Goal: Information Seeking & Learning: Learn about a topic

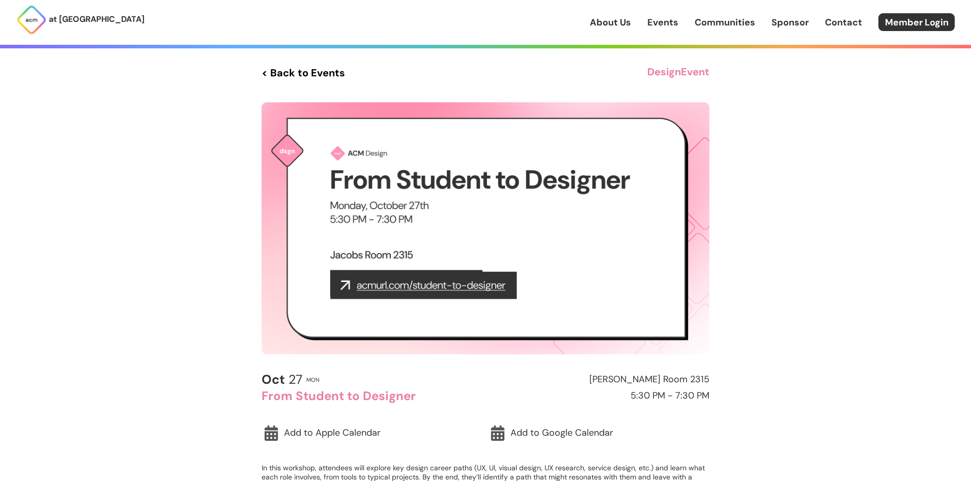
click at [612, 20] on link "About Us" at bounding box center [610, 22] width 41 height 13
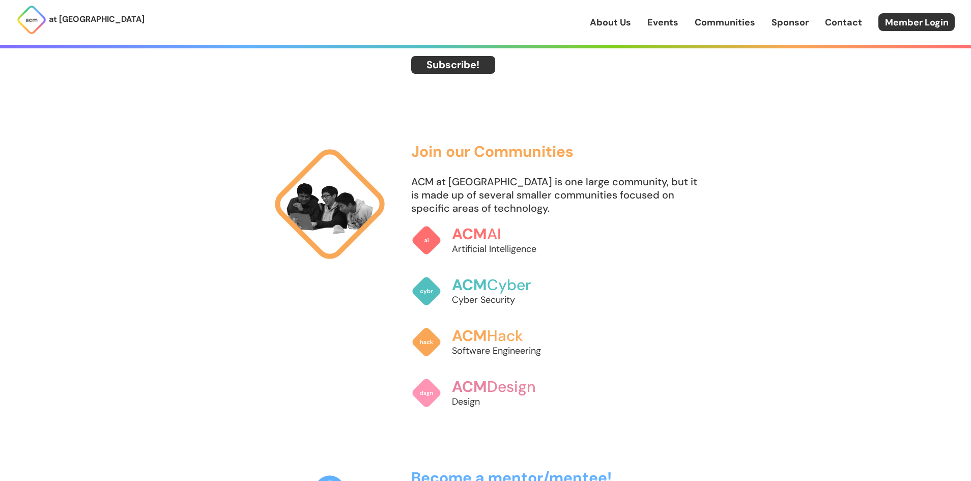
scroll to position [661, 0]
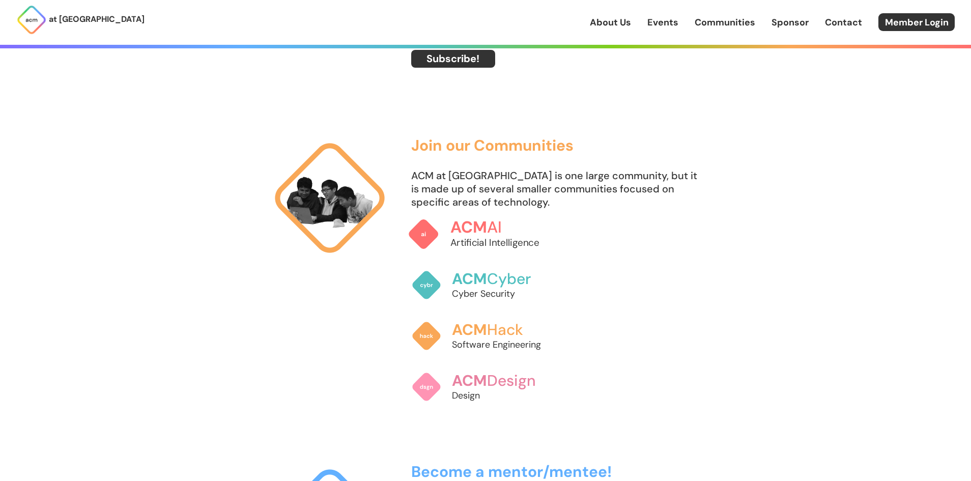
click at [463, 242] on p "Artificial Intelligence" at bounding box center [506, 243] width 112 height 14
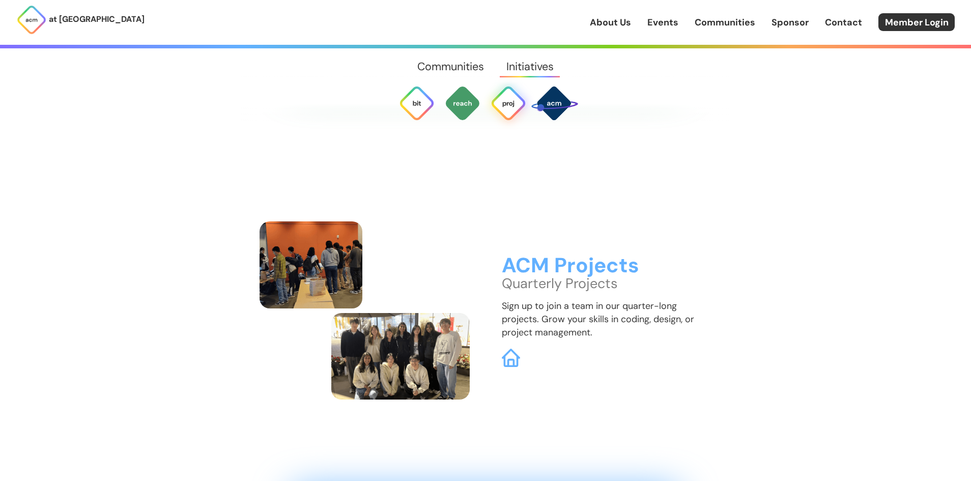
scroll to position [3063, 0]
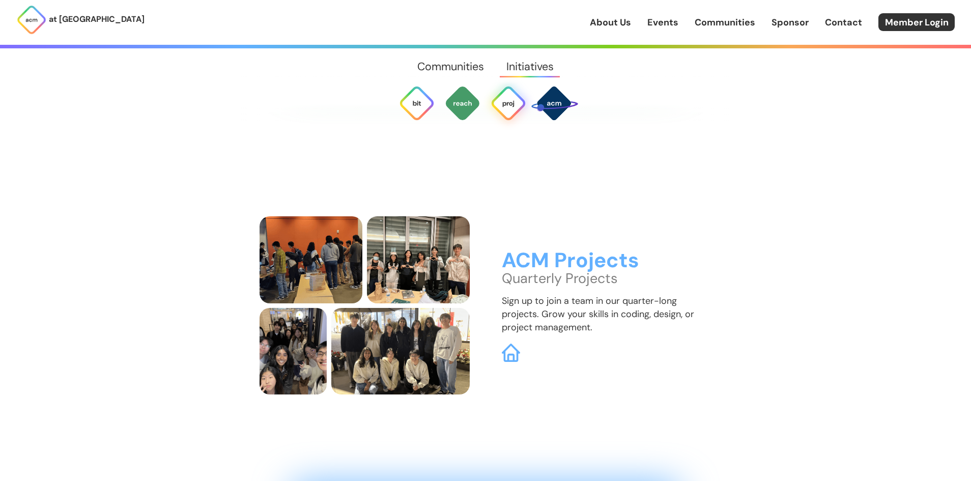
click at [643, 26] on div "About Us Events Communities Sponsor Contact Member Login" at bounding box center [780, 22] width 381 height 18
click at [651, 22] on link "Events" at bounding box center [662, 22] width 31 height 13
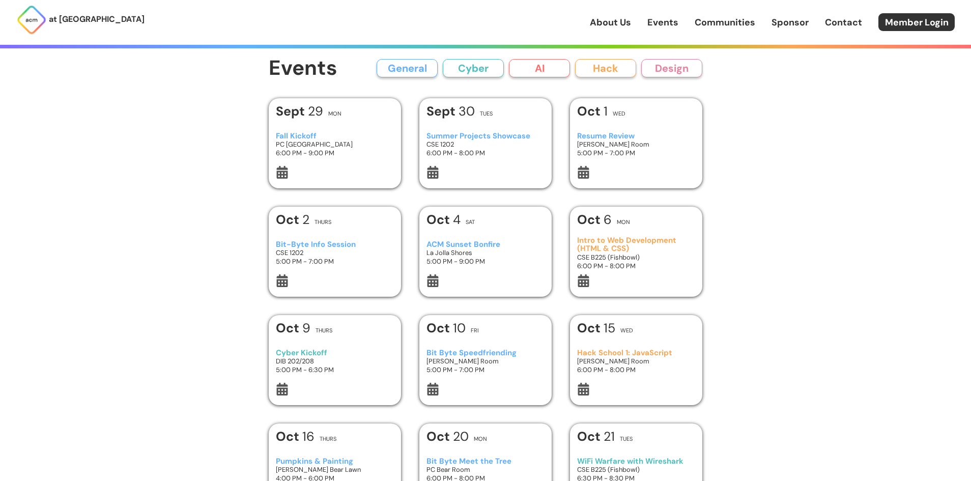
click at [281, 175] on icon at bounding box center [281, 172] width 11 height 13
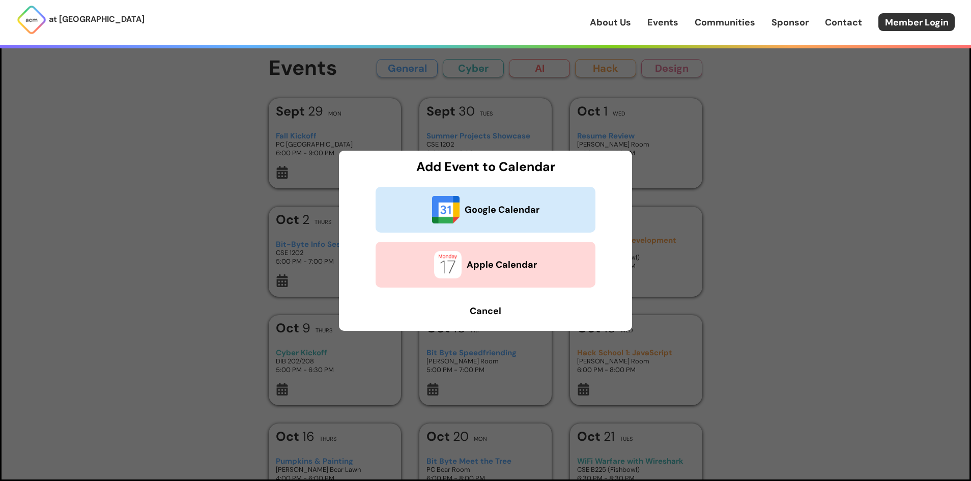
click at [479, 211] on b "Google Calendar" at bounding box center [502, 209] width 75 height 13
